Goal: Transaction & Acquisition: Purchase product/service

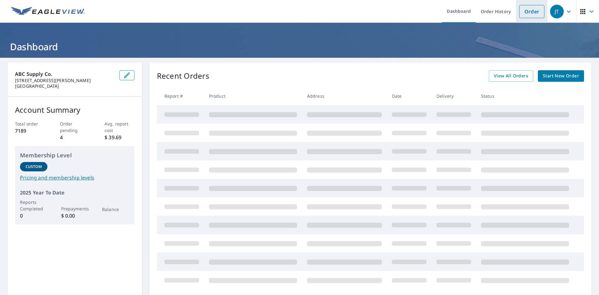
click at [526, 11] on link "Order" at bounding box center [531, 11] width 25 height 13
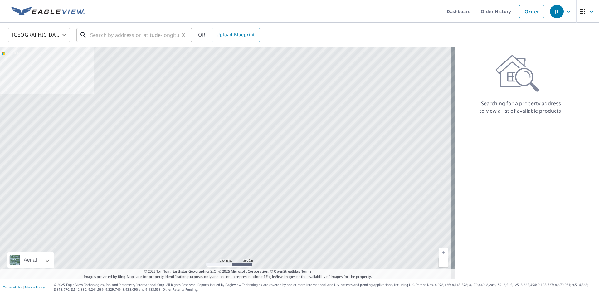
click at [106, 34] on input "text" at bounding box center [134, 34] width 89 height 17
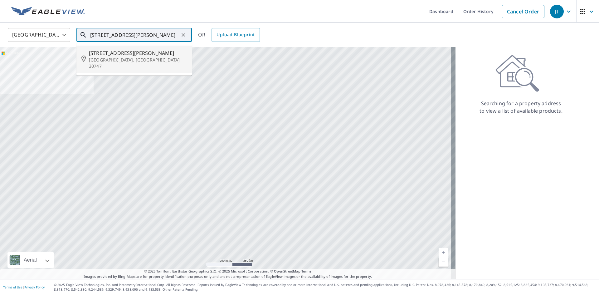
click at [106, 58] on p "[GEOGRAPHIC_DATA], [GEOGRAPHIC_DATA] 30747" at bounding box center [138, 63] width 98 height 12
type input "[STREET_ADDRESS][PERSON_NAME][PERSON_NAME]"
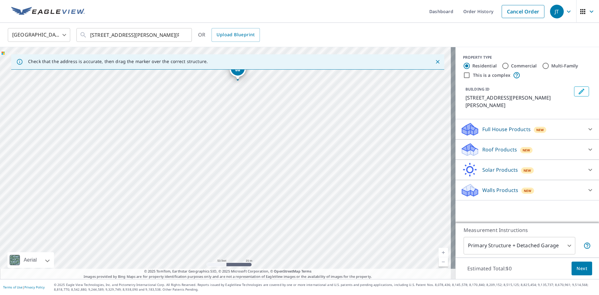
drag, startPoint x: 120, startPoint y: 122, endPoint x: 294, endPoint y: 119, distance: 174.1
click at [294, 119] on div "[STREET_ADDRESS][PERSON_NAME][PERSON_NAME]" at bounding box center [227, 163] width 455 height 232
drag, startPoint x: 239, startPoint y: 73, endPoint x: 222, endPoint y: 125, distance: 54.7
drag, startPoint x: 222, startPoint y: 153, endPoint x: 115, endPoint y: 172, distance: 108.4
click at [499, 146] on p "Roof Products" at bounding box center [499, 149] width 35 height 7
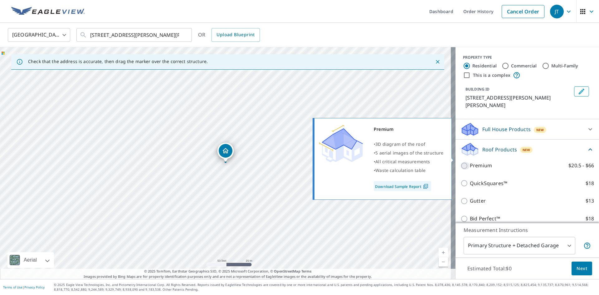
drag, startPoint x: 459, startPoint y: 157, endPoint x: 481, endPoint y: 160, distance: 22.1
click at [460, 162] on input "Premium $20.5 - $66" at bounding box center [464, 165] width 9 height 7
checkbox input "true"
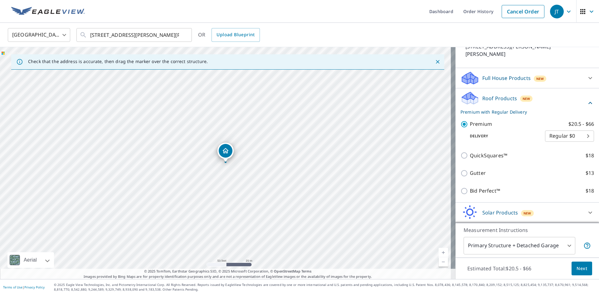
scroll to position [64, 0]
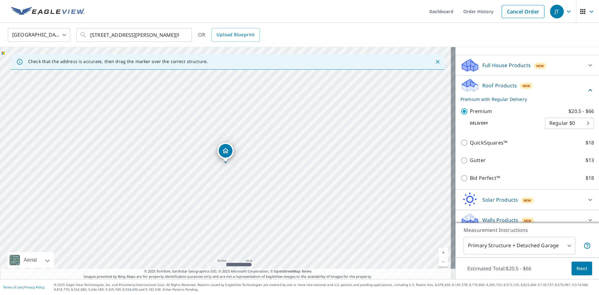
click at [577, 267] on span "Next" at bounding box center [581, 269] width 11 height 8
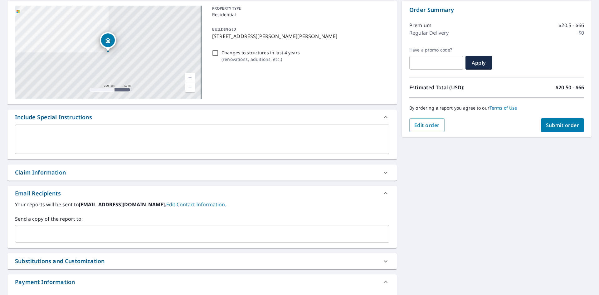
scroll to position [62, 0]
click at [43, 234] on input "text" at bounding box center [197, 233] width 359 height 12
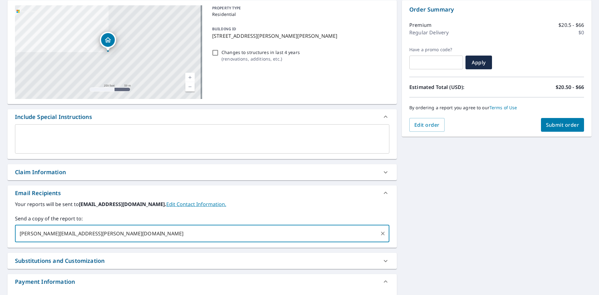
type input "[PERSON_NAME][EMAIL_ADDRESS][PERSON_NAME][DOMAIN_NAME]"
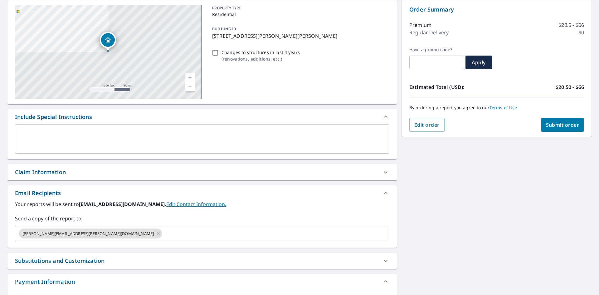
click at [93, 170] on div "Claim Information" at bounding box center [196, 172] width 363 height 8
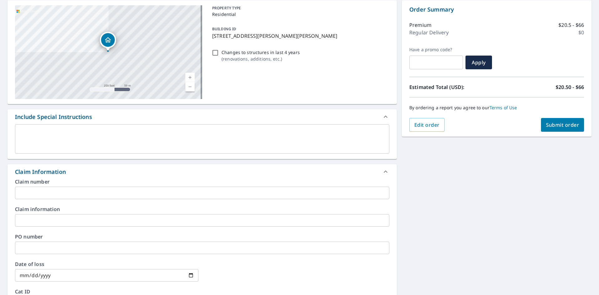
drag, startPoint x: 69, startPoint y: 192, endPoint x: 80, endPoint y: 191, distance: 11.6
click at [69, 192] on input "text" at bounding box center [202, 193] width 374 height 12
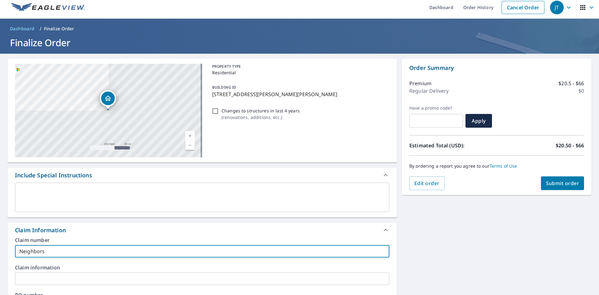
scroll to position [0, 0]
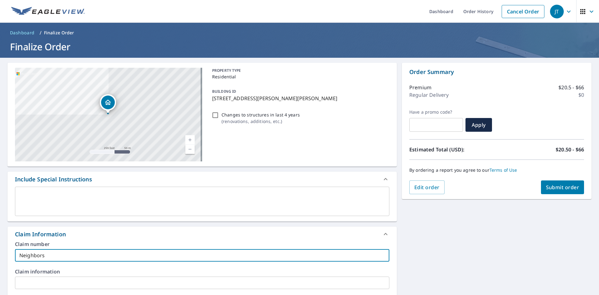
type input "Neighbors"
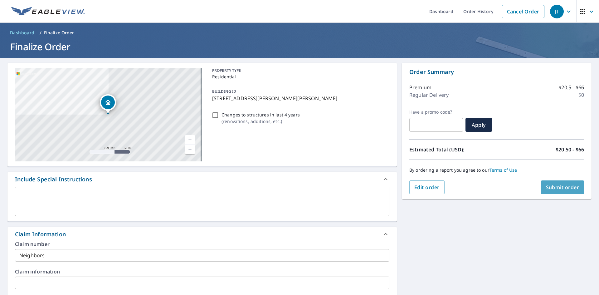
click at [569, 186] on span "Submit order" at bounding box center [562, 187] width 33 height 7
